Goal: Check status

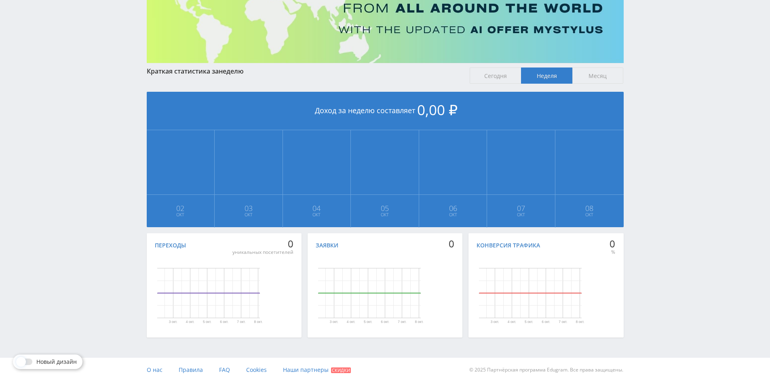
scroll to position [98, 0]
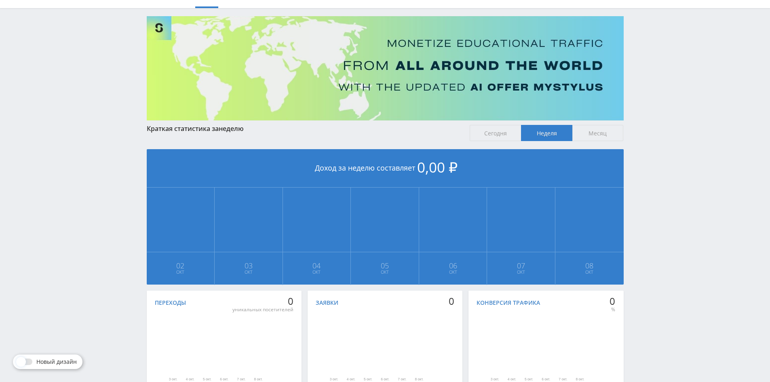
scroll to position [98, 0]
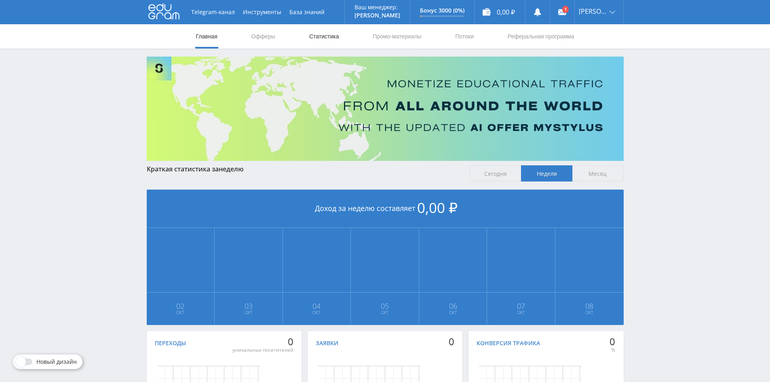
click at [319, 37] on link "Статистика" at bounding box center [325, 36] width 32 height 24
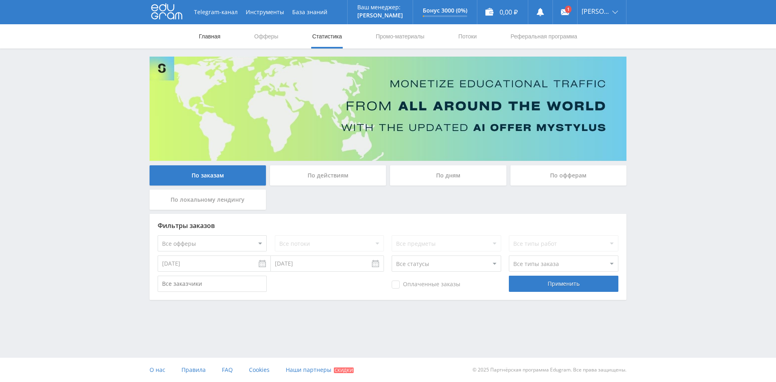
click at [203, 40] on link "Главная" at bounding box center [209, 36] width 23 height 24
